Goal: Transaction & Acquisition: Purchase product/service

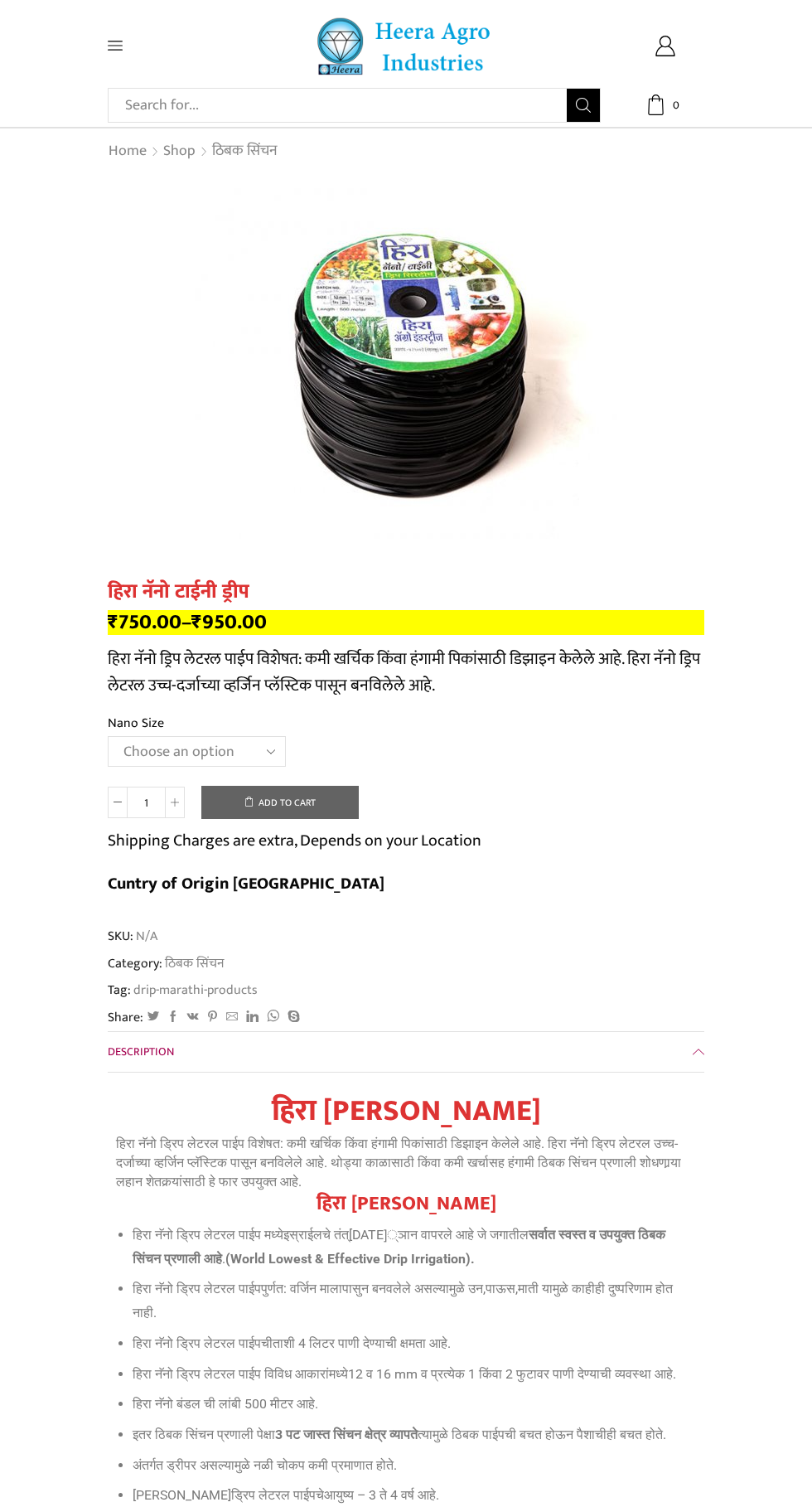
scroll to position [6, 0]
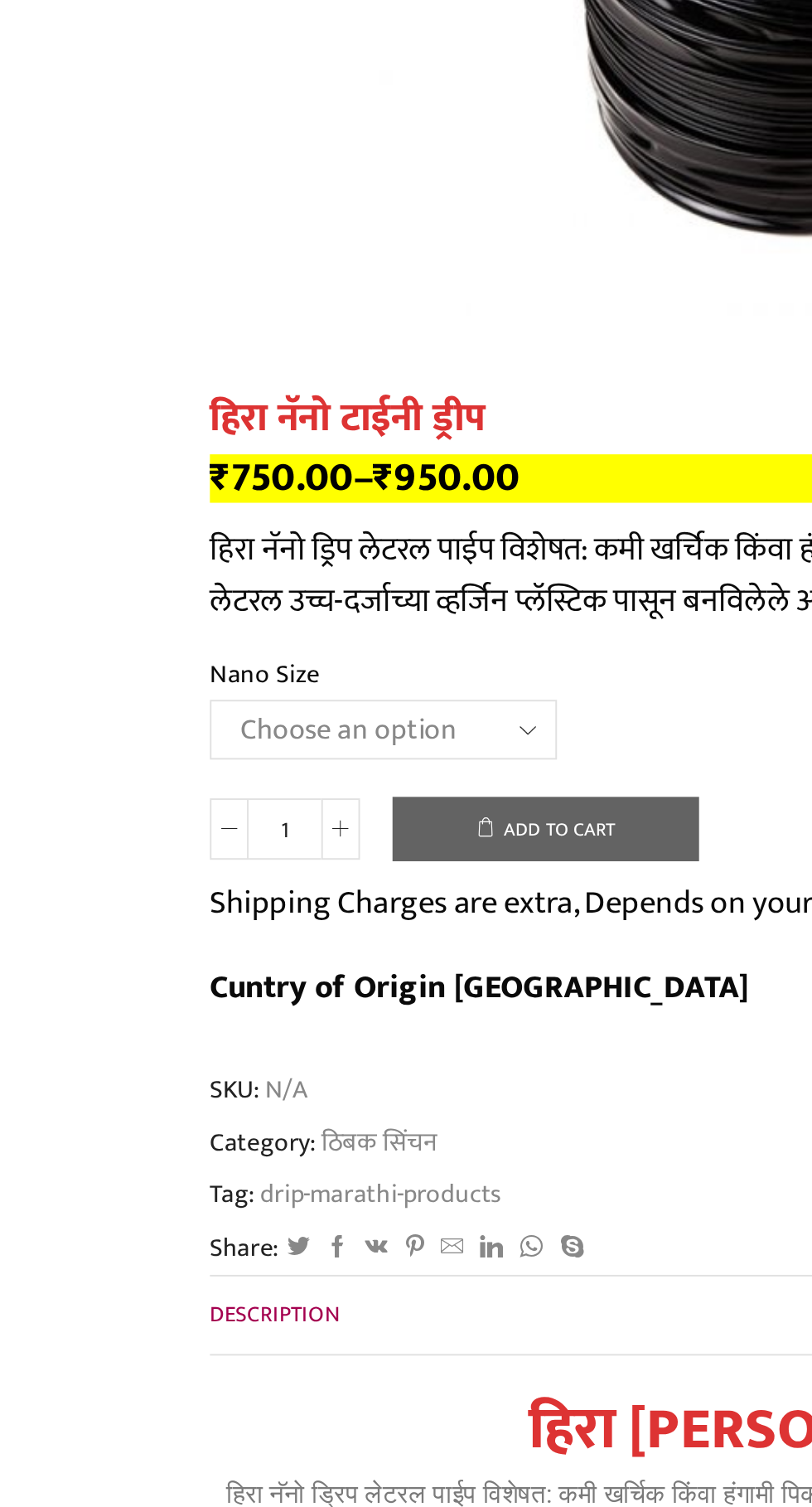
click at [263, 734] on select "Choose an option Gold 16 MM 1 feet 16 MM 1 feet Nano 12 MM 2 feet" at bounding box center [196, 745] width 178 height 30
select select "Nano 12 MM 2 feet"
click at [108, 730] on select "Choose an option Gold 16 MM 1 feet 16 MM 1 feet Nano 12 MM 2 feet" at bounding box center [196, 745] width 178 height 30
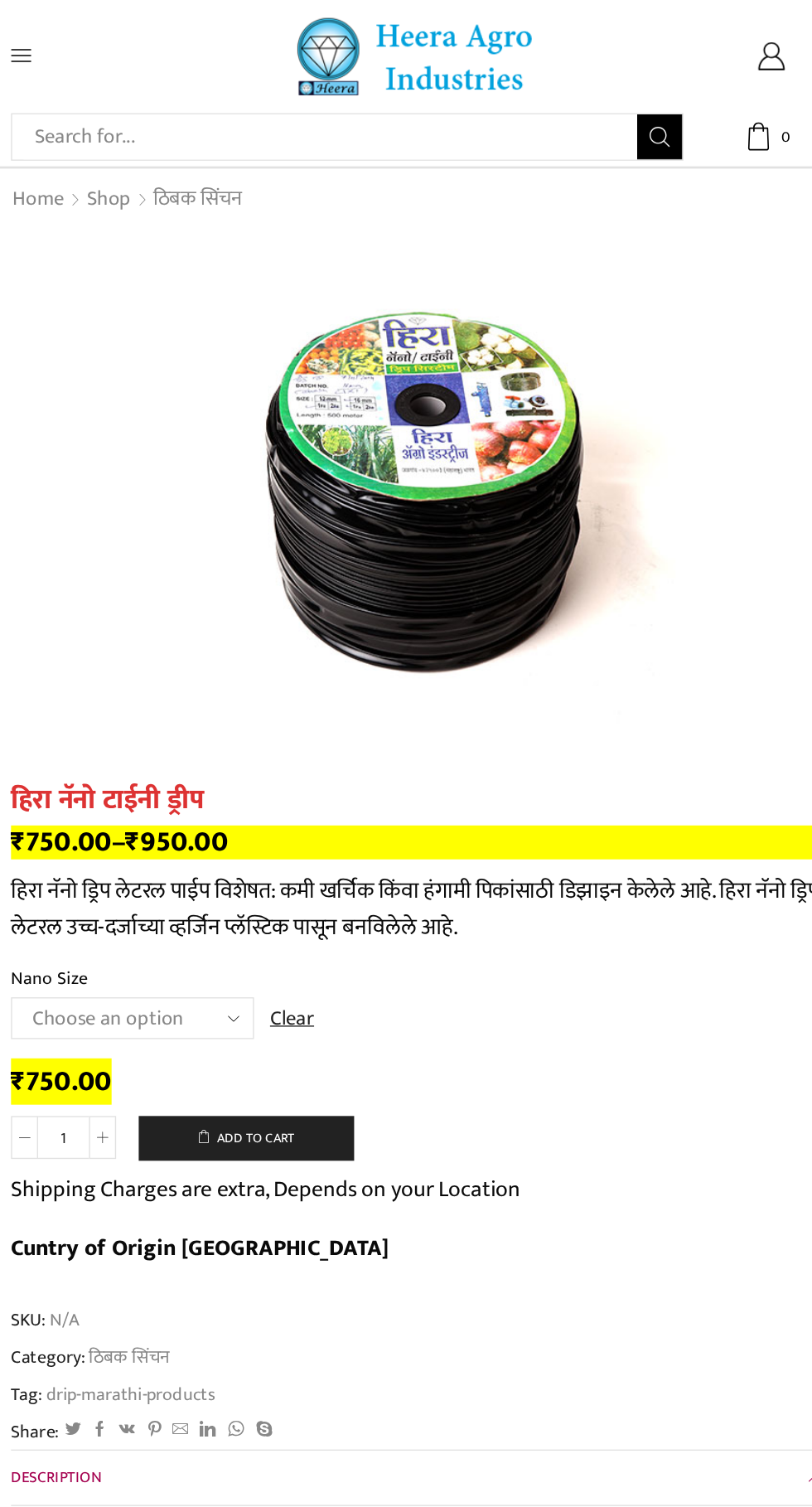
scroll to position [0, 0]
